Goal: Transaction & Acquisition: Obtain resource

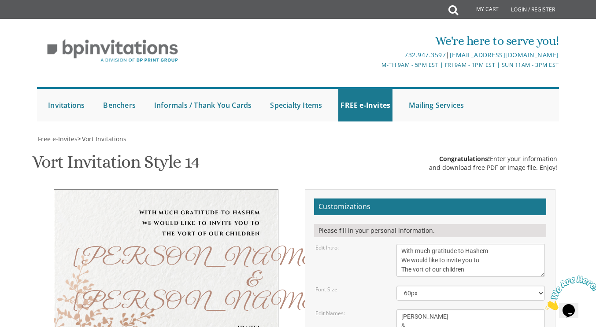
click at [533, 286] on select "40px 50px 60px 70px 80px" at bounding box center [470, 293] width 148 height 15
click at [396, 286] on select "40px 50px 60px 70px 80px" at bounding box center [470, 293] width 148 height 15
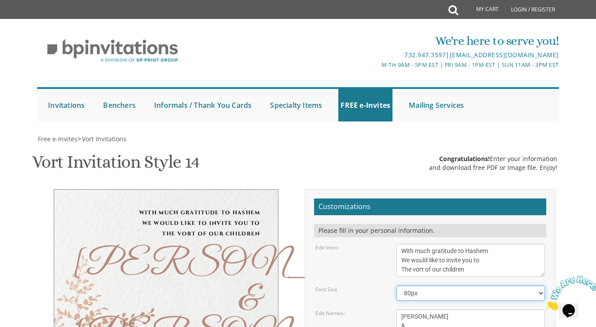
click at [536, 286] on select "40px 50px 60px 70px 80px" at bounding box center [470, 293] width 148 height 15
click at [396, 286] on select "40px 50px 60px 70px 80px" at bounding box center [470, 293] width 148 height 15
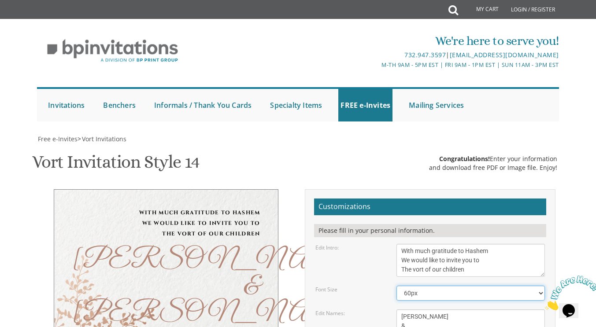
click at [450, 286] on select "40px 50px 60px 70px 80px" at bounding box center [470, 293] width 148 height 15
select select "80px"
click at [396, 286] on select "40px 50px 60px 70px 80px" at bounding box center [470, 293] width 148 height 15
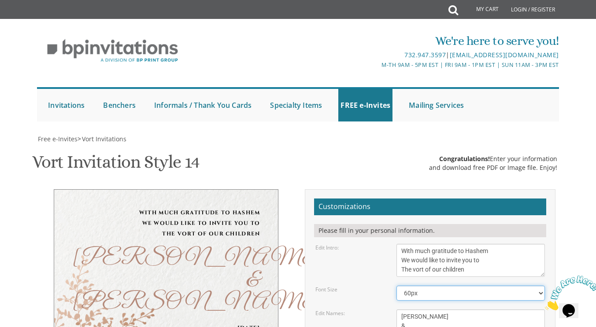
click at [441, 286] on select "40px 50px 60px 70px 80px" at bounding box center [470, 293] width 148 height 15
click at [396, 286] on select "40px 50px 60px 70px 80px" at bounding box center [470, 293] width 148 height 15
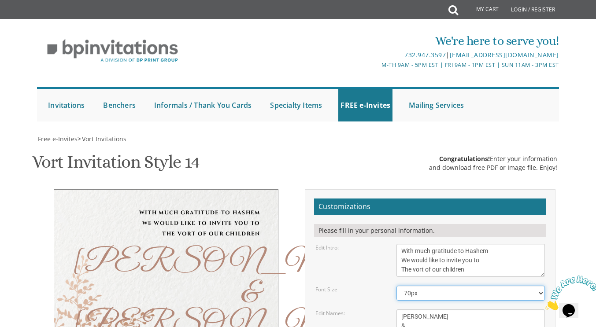
click at [428, 286] on select "40px 50px 60px 70px 80px" at bounding box center [470, 293] width 148 height 15
select select "80px"
click at [396, 286] on select "40px 50px 60px 70px 80px" at bounding box center [470, 293] width 148 height 15
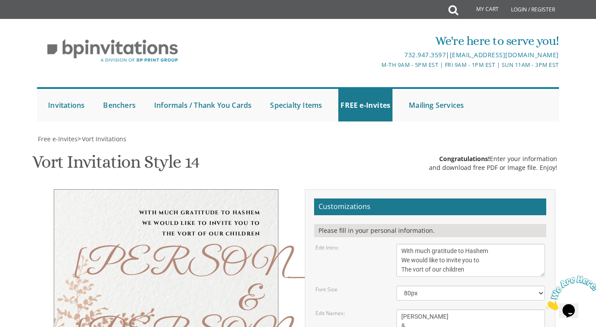
type textarea "Yitzchok and vka Cohen Chaim and Miriam Fried"
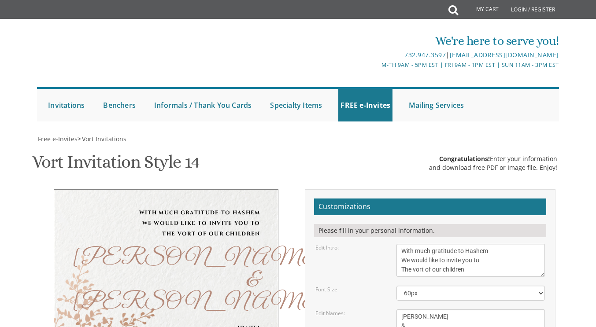
scroll to position [155, 0]
click at [425, 286] on select "40px 50px 60px 70px 80px" at bounding box center [470, 293] width 148 height 15
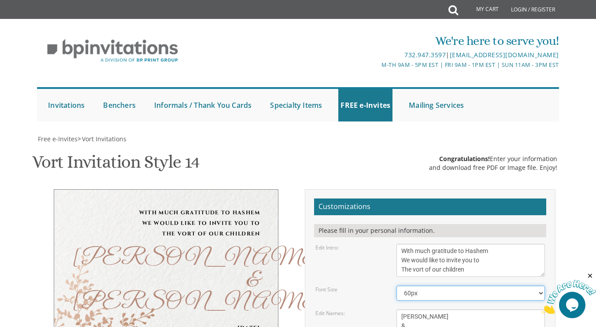
scroll to position [0, 0]
select select "80px"
click at [396, 286] on select "40px 50px 60px 70px 80px" at bounding box center [470, 293] width 148 height 15
